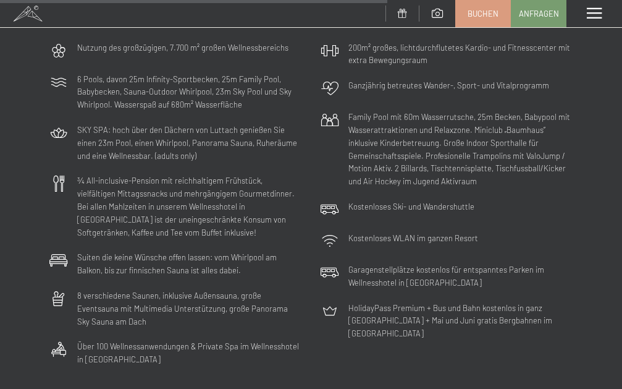
scroll to position [3328, 0]
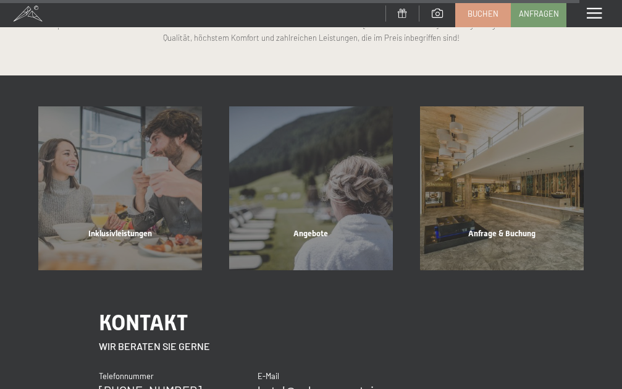
scroll to position [5494, 0]
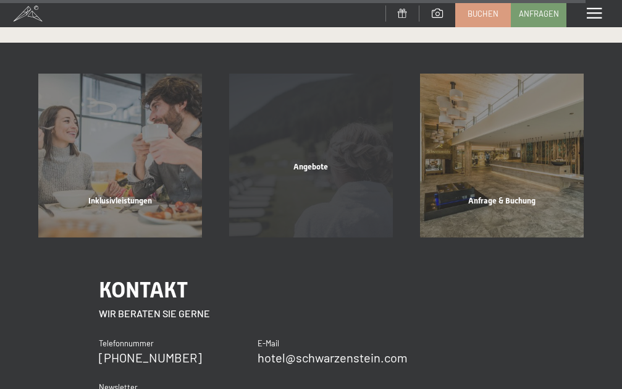
click at [336, 188] on div "Angebote" at bounding box center [311, 182] width 191 height 42
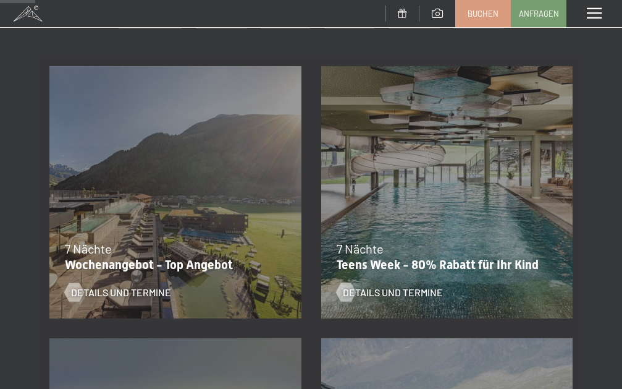
scroll to position [214, 0]
